Goal: Task Accomplishment & Management: Manage account settings

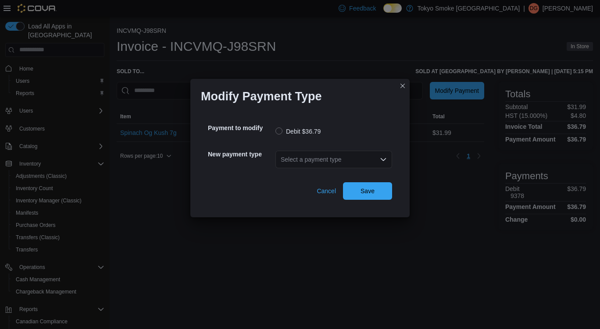
click at [380, 158] on icon "Open list of options" at bounding box center [382, 159] width 5 height 3
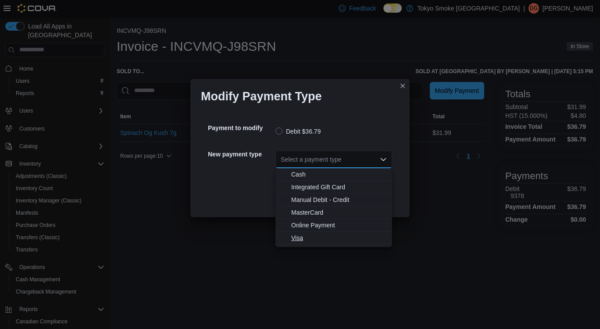
click at [308, 240] on span "Visa" at bounding box center [339, 238] width 96 height 9
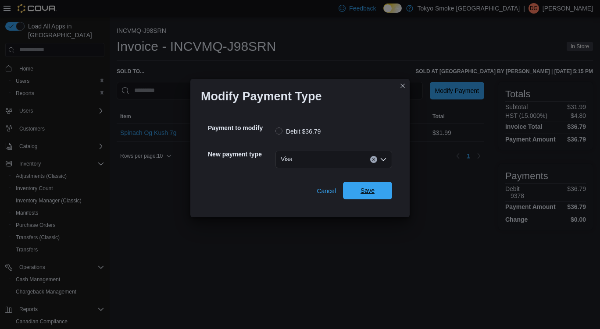
click at [378, 197] on span "Save" at bounding box center [367, 191] width 39 height 18
click at [358, 155] on div "Select a payment type" at bounding box center [333, 160] width 117 height 18
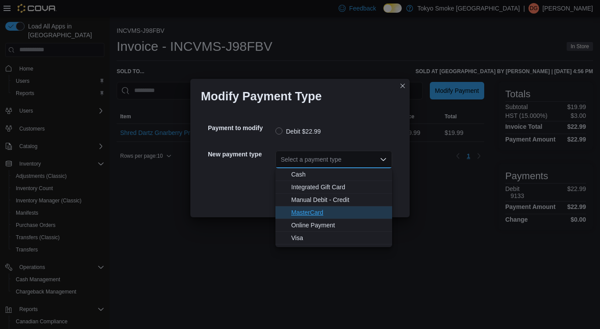
click at [307, 216] on span "MasterCard" at bounding box center [339, 212] width 96 height 9
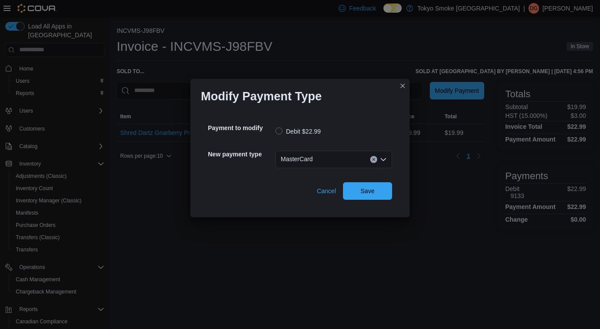
click at [394, 191] on div "Payment to modify Debit $22.99 New payment type MasterCard Cancel Save" at bounding box center [300, 158] width 198 height 96
click at [363, 192] on span "Save" at bounding box center [367, 190] width 14 height 9
click at [326, 164] on div "Select a payment type" at bounding box center [333, 160] width 117 height 18
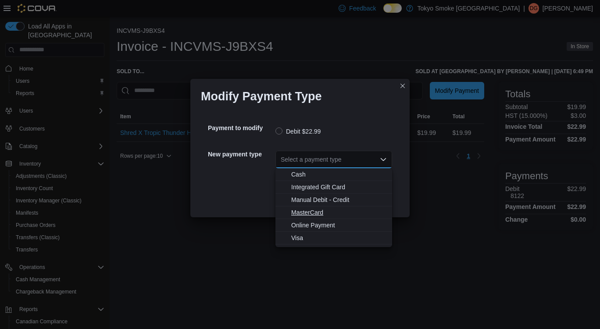
click at [307, 212] on span "MasterCard" at bounding box center [339, 212] width 96 height 9
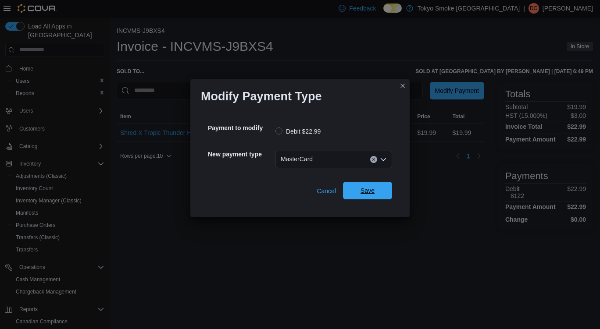
click at [365, 198] on span "Save" at bounding box center [367, 191] width 39 height 18
click at [316, 163] on div "Select a payment type" at bounding box center [333, 160] width 117 height 18
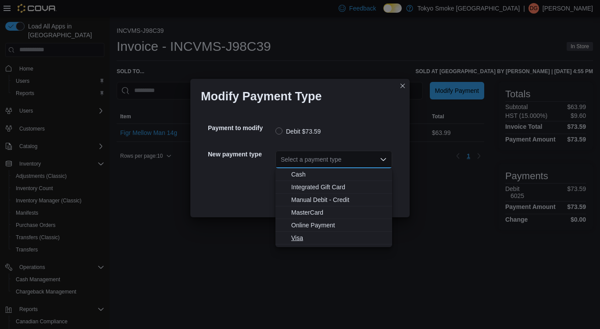
click at [307, 236] on span "Visa" at bounding box center [339, 238] width 96 height 9
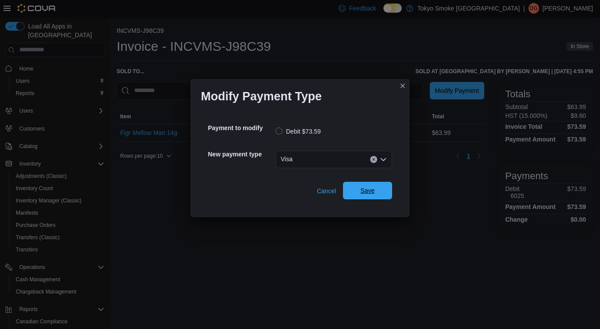
click at [376, 193] on span "Save" at bounding box center [367, 191] width 39 height 18
click at [363, 187] on span "Save" at bounding box center [367, 190] width 14 height 9
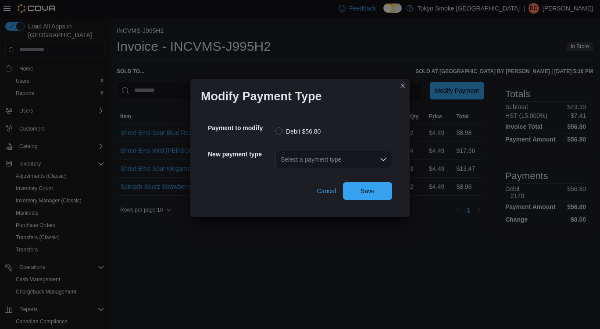
click at [349, 164] on div "Select a payment type" at bounding box center [333, 160] width 117 height 18
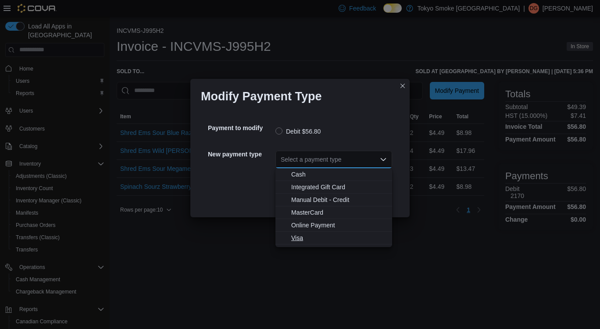
click at [314, 238] on span "Visa" at bounding box center [339, 238] width 96 height 9
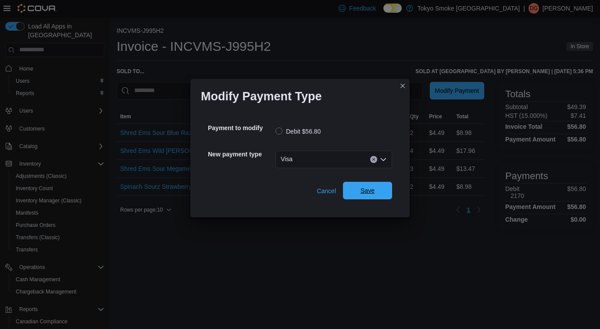
click at [363, 196] on span "Save" at bounding box center [367, 191] width 39 height 18
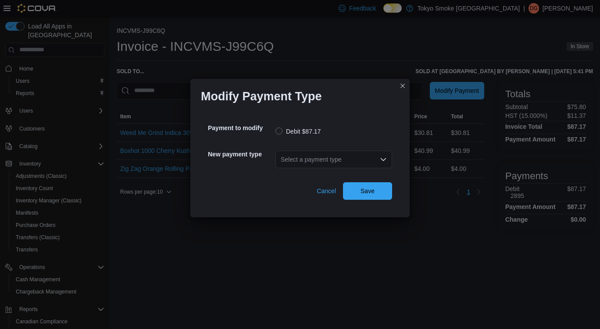
click at [321, 159] on div "Select a payment type" at bounding box center [333, 160] width 117 height 18
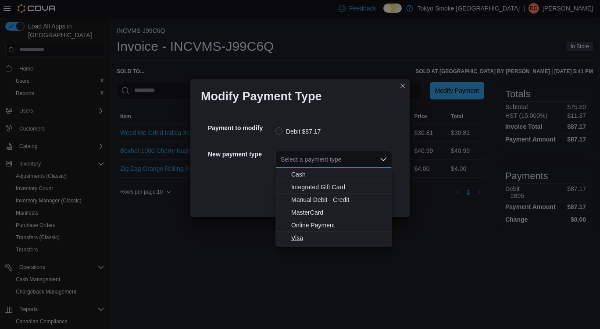
click at [303, 235] on span "Visa" at bounding box center [339, 238] width 96 height 9
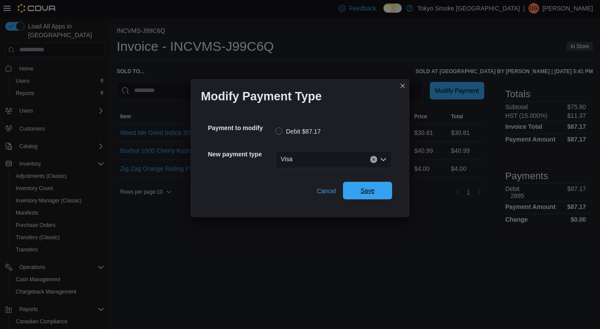
click at [365, 198] on span "Save" at bounding box center [367, 191] width 39 height 18
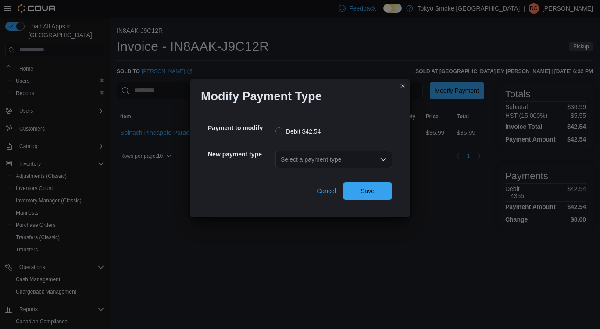
click at [331, 157] on div "Select a payment type" at bounding box center [333, 160] width 117 height 18
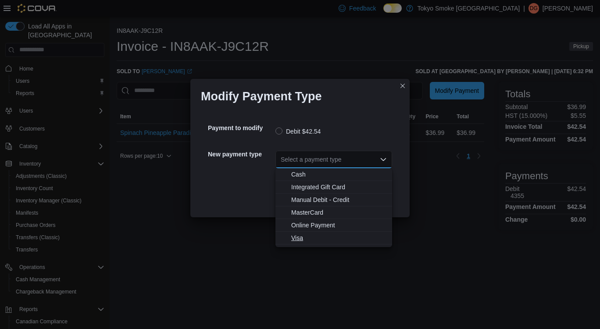
click at [304, 233] on button "Visa" at bounding box center [333, 238] width 117 height 13
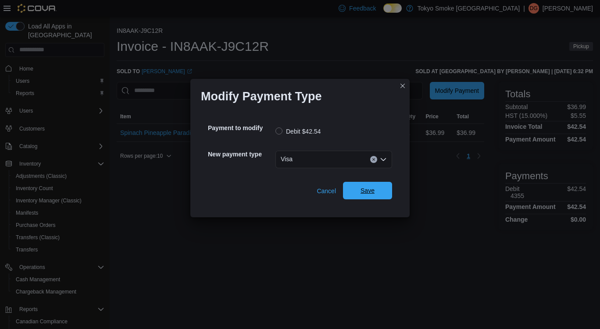
click at [381, 188] on span "Save" at bounding box center [367, 191] width 39 height 18
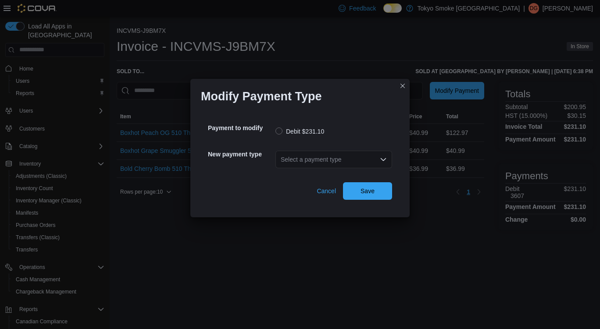
click at [313, 164] on div "Select a payment type" at bounding box center [333, 160] width 117 height 18
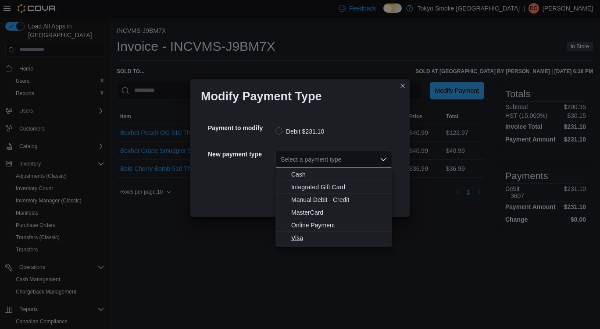
click at [306, 238] on span "Visa" at bounding box center [339, 238] width 96 height 9
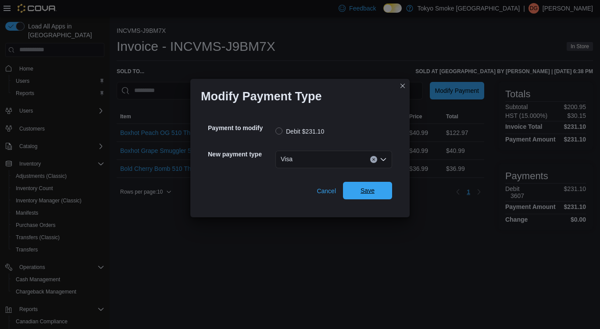
click at [378, 191] on span "Save" at bounding box center [367, 191] width 39 height 18
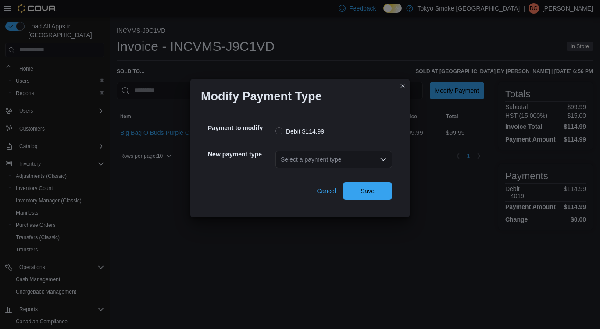
click at [347, 160] on div "Select a payment type" at bounding box center [333, 160] width 117 height 18
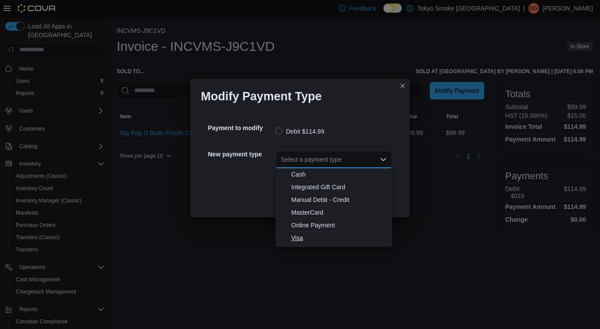
click at [305, 243] on button "Visa" at bounding box center [333, 238] width 117 height 13
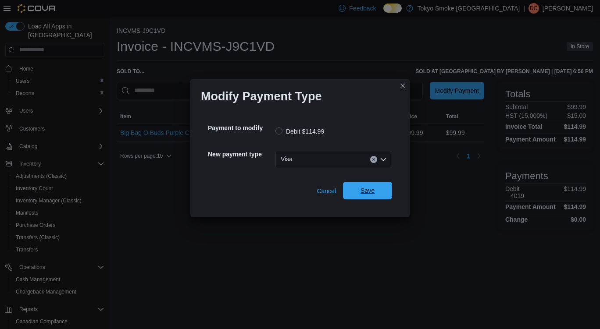
click at [372, 186] on span "Save" at bounding box center [367, 191] width 39 height 18
click at [336, 163] on div "Select a payment type" at bounding box center [333, 160] width 117 height 18
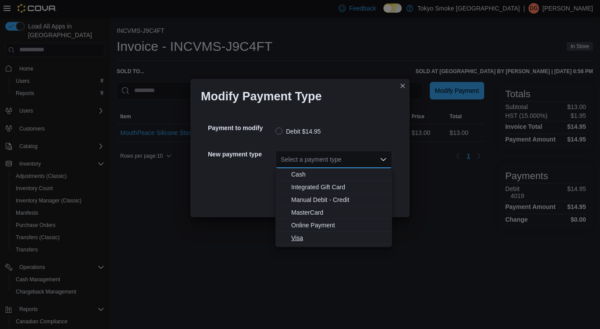
click at [294, 236] on span "Visa" at bounding box center [339, 238] width 96 height 9
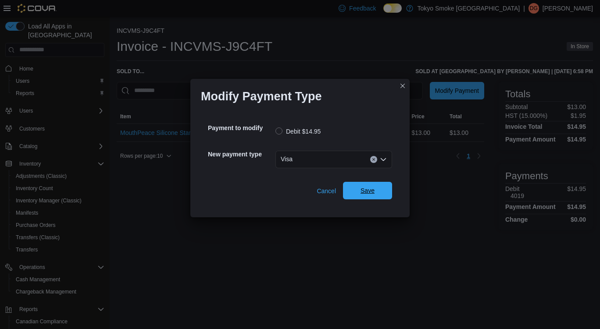
click at [370, 187] on span "Save" at bounding box center [367, 191] width 39 height 18
